Goal: Task Accomplishment & Management: Use online tool/utility

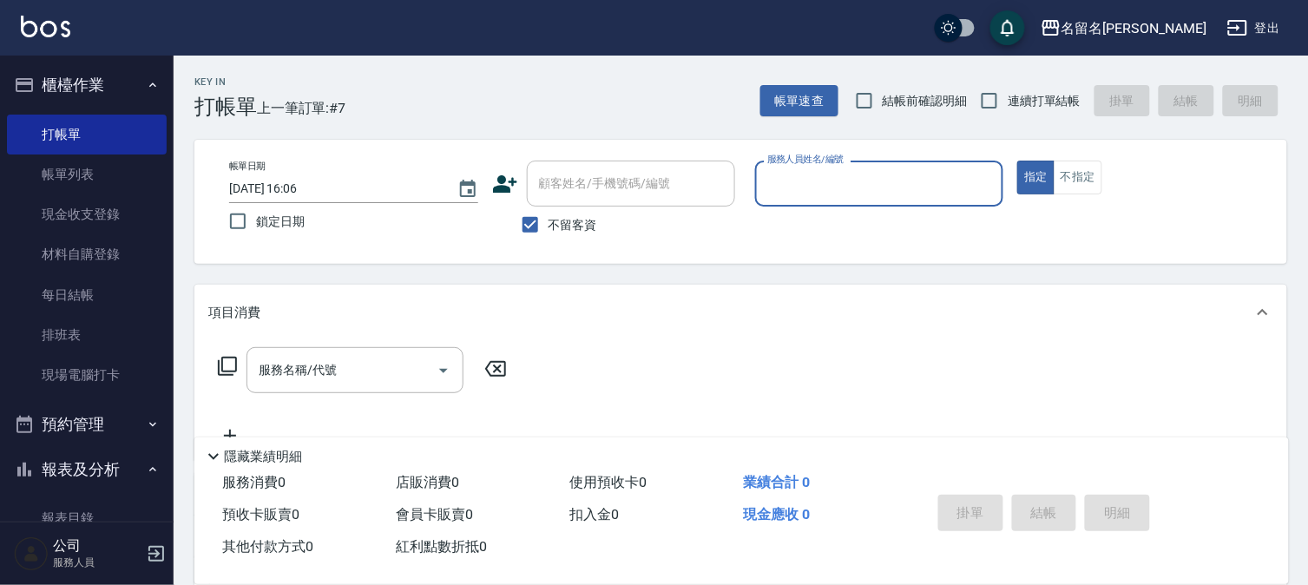
drag, startPoint x: 757, startPoint y: 172, endPoint x: 769, endPoint y: 182, distance: 16.0
click at [769, 182] on div "服務人員姓名/編號" at bounding box center [879, 184] width 249 height 46
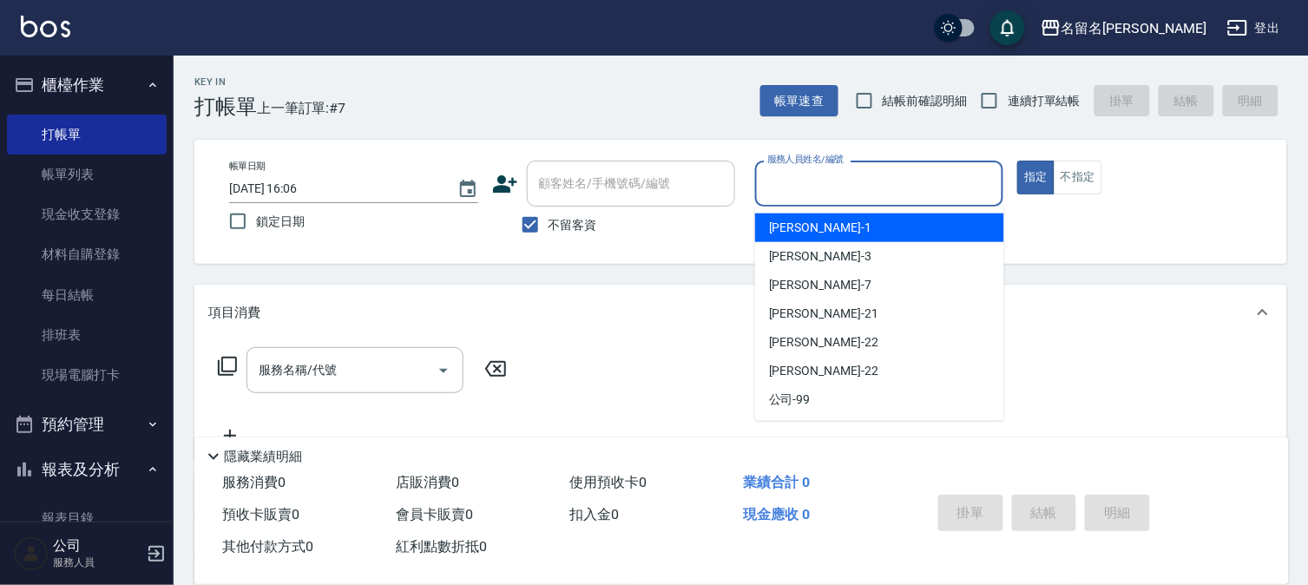
click at [788, 221] on span "[PERSON_NAME]-1" at bounding box center [820, 228] width 102 height 18
type input "[PERSON_NAME]-1"
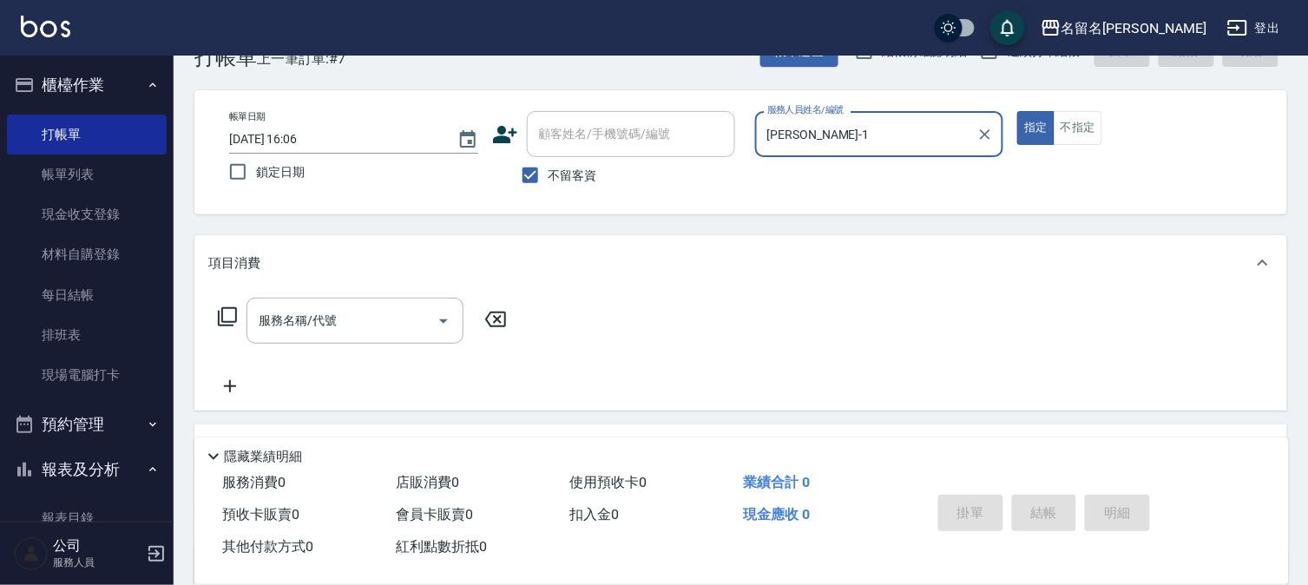
scroll to position [96, 0]
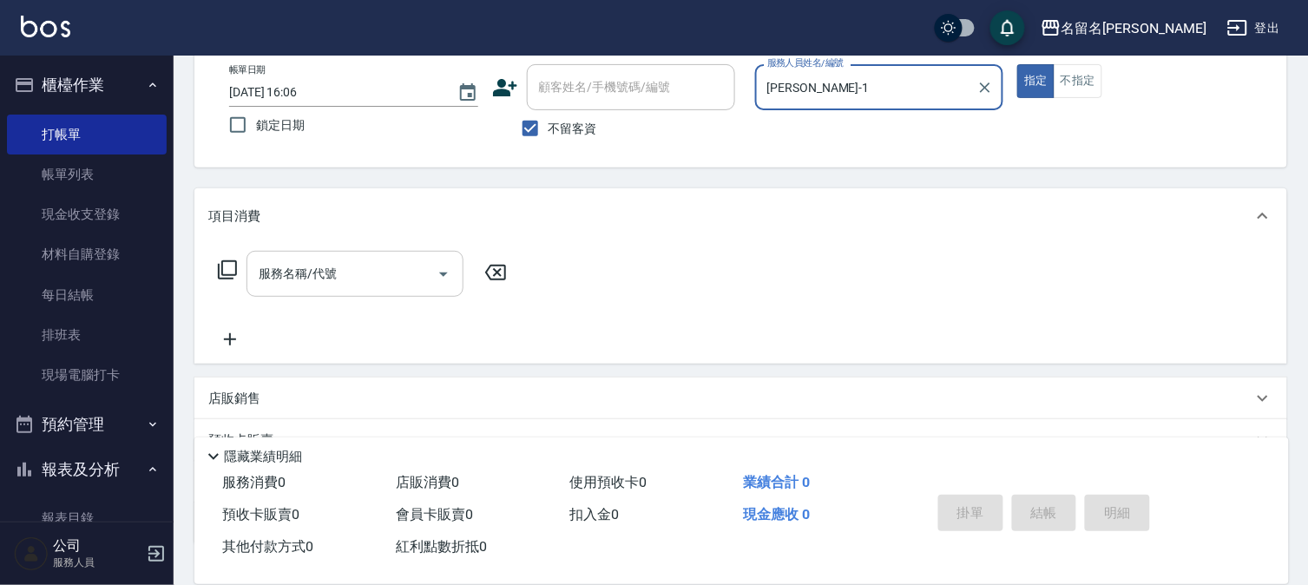
click at [253, 270] on div "服務名稱/代號" at bounding box center [354, 274] width 217 height 46
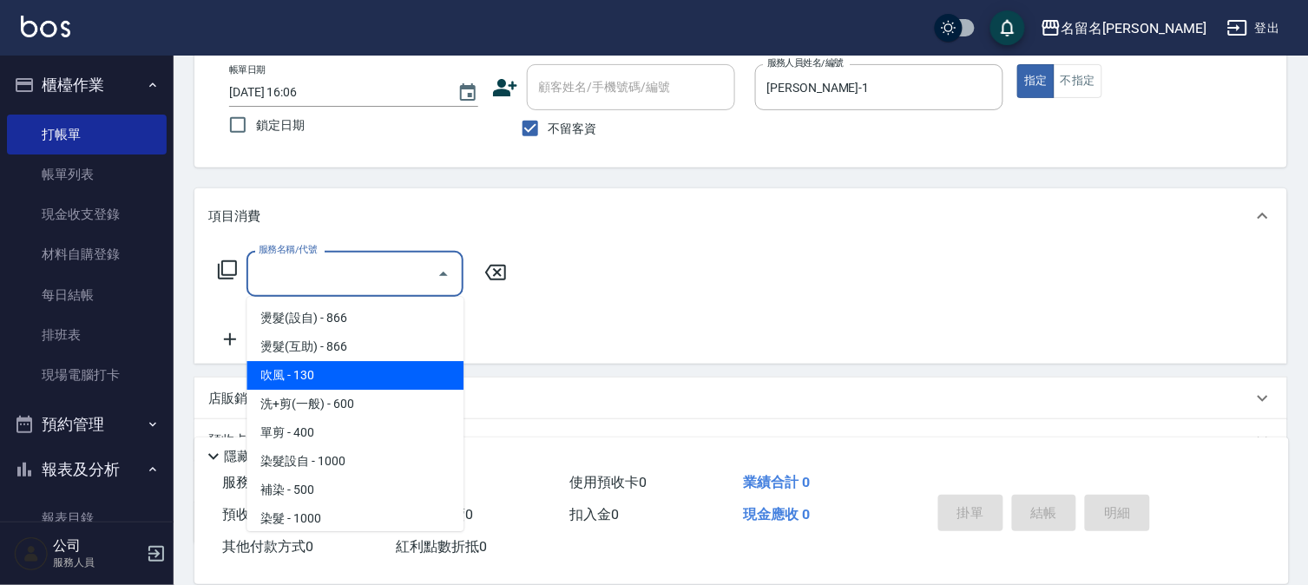
click at [258, 279] on input "服務名稱/代號" at bounding box center [341, 274] width 175 height 30
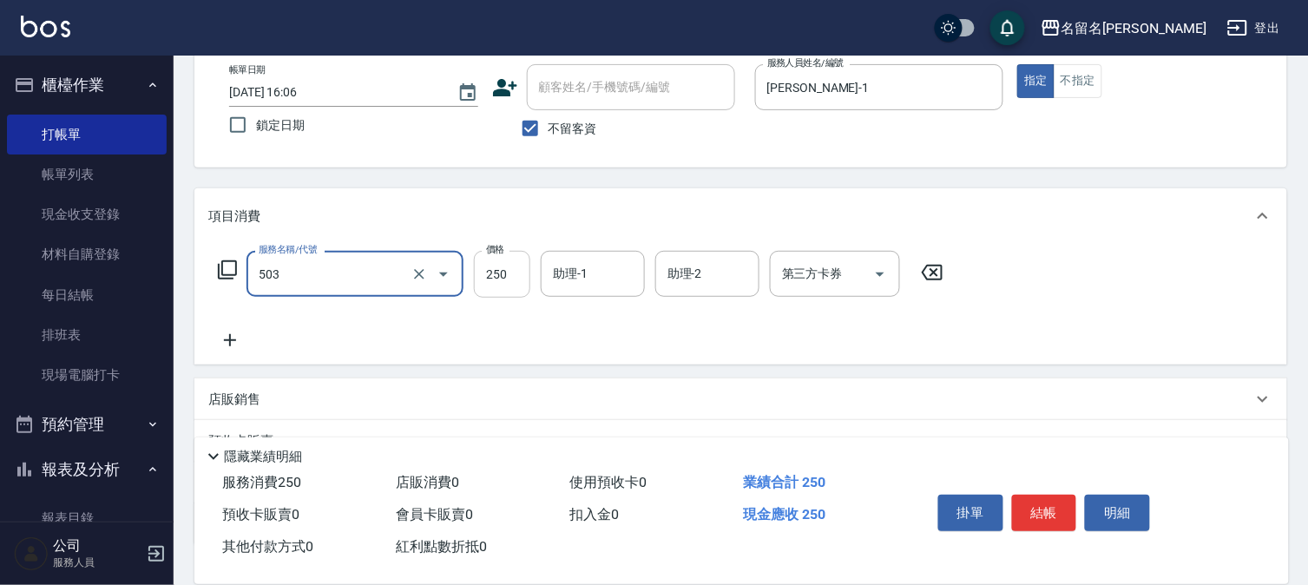
type input "指定洗髮(503)"
click at [500, 275] on input "250" at bounding box center [502, 274] width 56 height 47
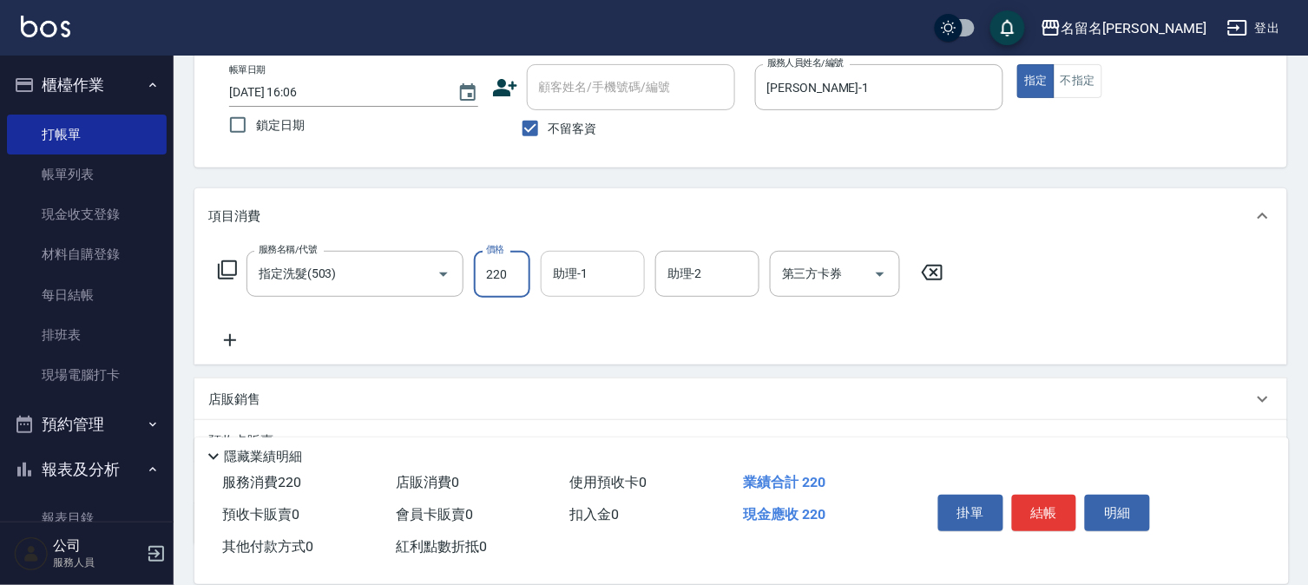
type input "220"
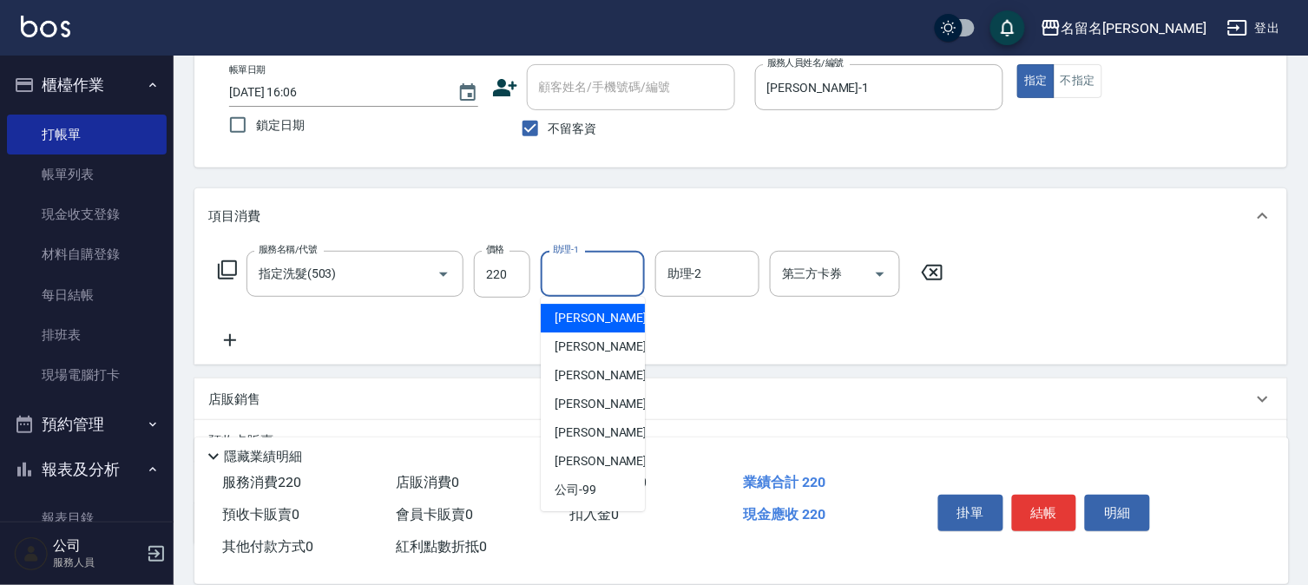
click at [611, 266] on input "助理-1" at bounding box center [592, 274] width 89 height 30
click at [594, 314] on span "[PERSON_NAME]-1" at bounding box center [605, 318] width 102 height 18
type input "[PERSON_NAME]-1"
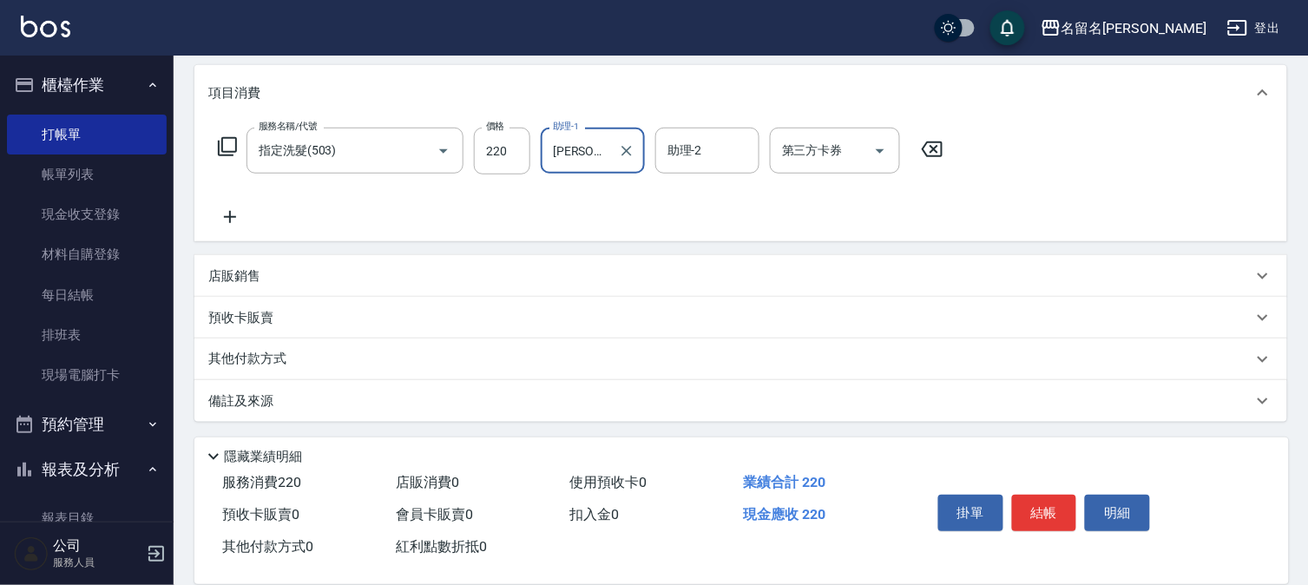
scroll to position [220, 0]
click at [231, 220] on icon at bounding box center [229, 216] width 43 height 21
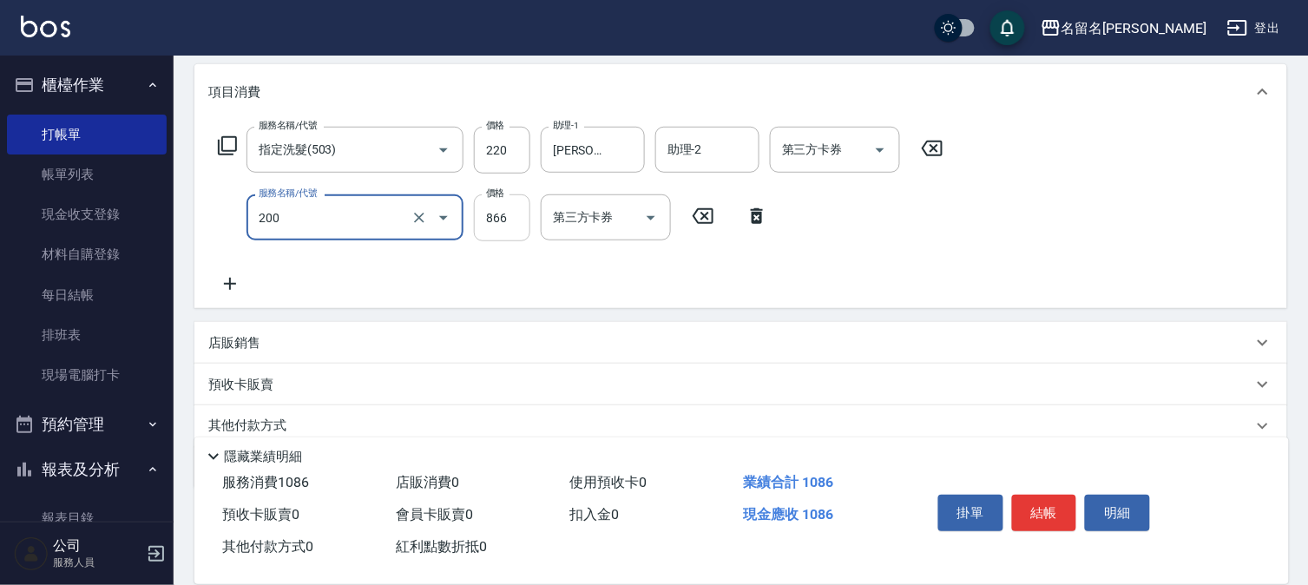
type input "燙髮(設自)(200)"
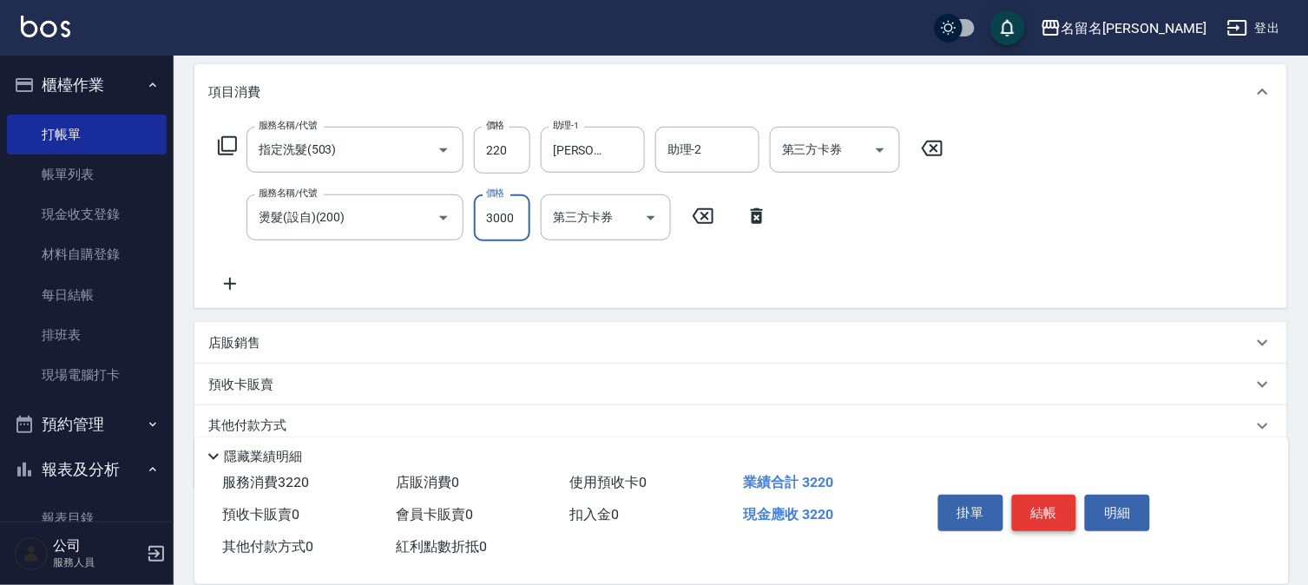
type input "3000"
click at [1035, 508] on button "結帳" at bounding box center [1044, 513] width 65 height 36
